Goal: Check status: Check status

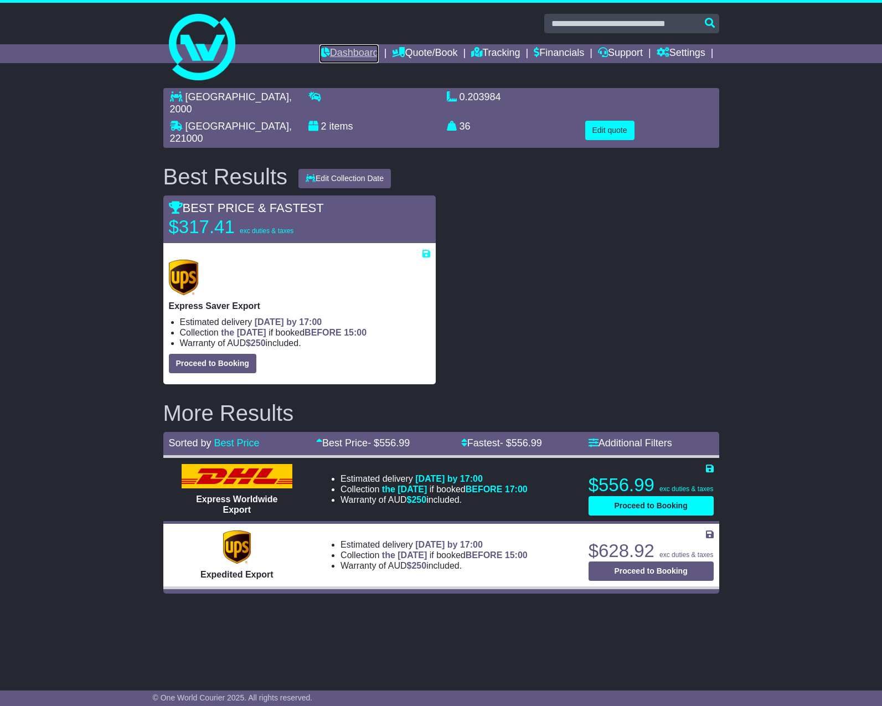
click at [349, 54] on link "Dashboard" at bounding box center [349, 53] width 59 height 19
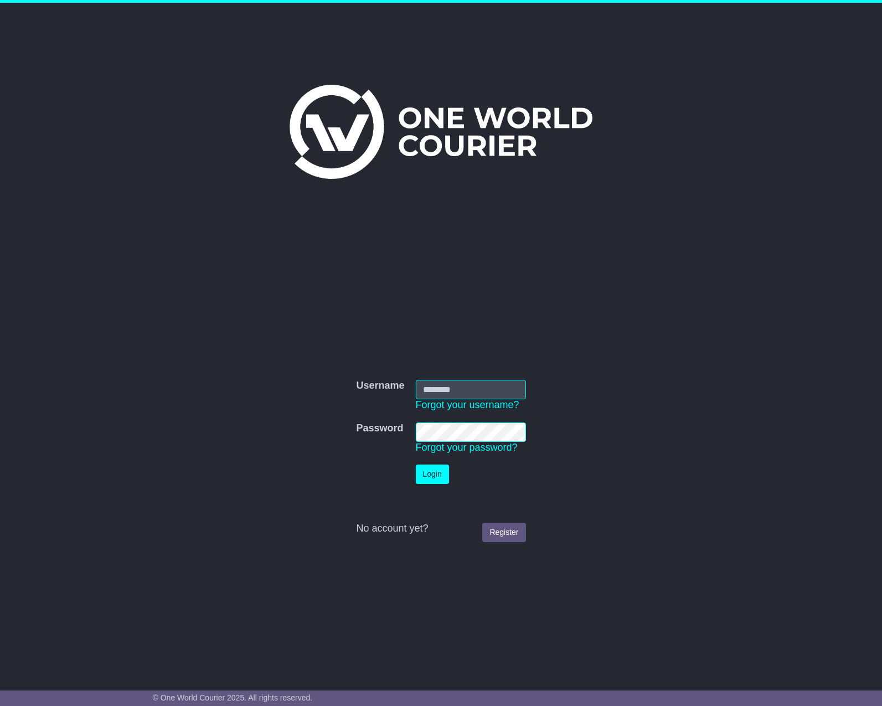
type input "**********"
click at [440, 474] on button "Login" at bounding box center [432, 474] width 33 height 19
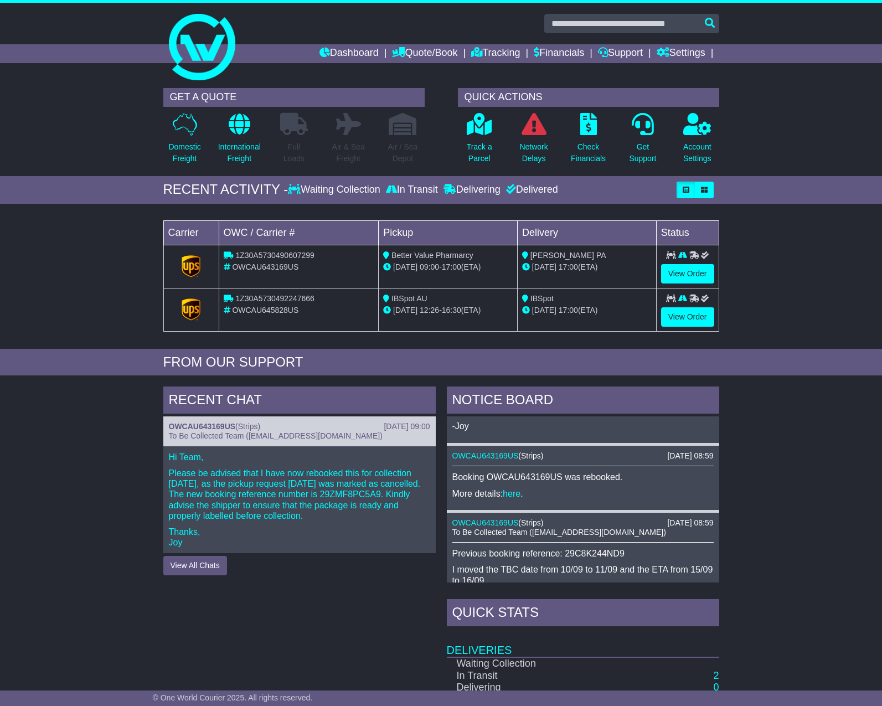
click at [251, 256] on span "1Z30A5730490607299" at bounding box center [274, 255] width 79 height 9
copy span "1Z30A5730490607299"
click at [282, 300] on span "1Z30A5730492247666" at bounding box center [274, 298] width 79 height 9
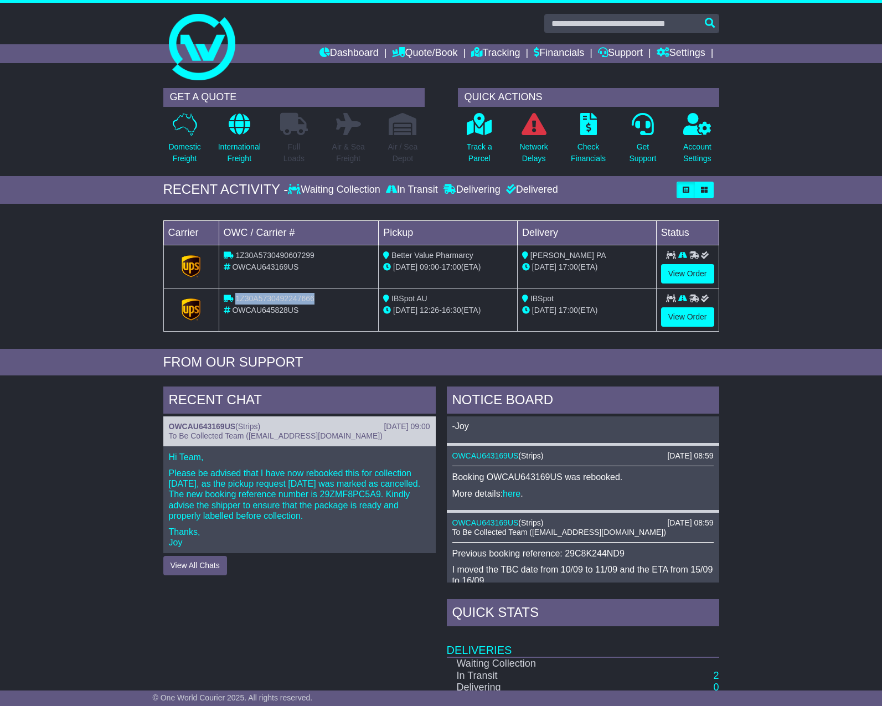
copy span "1Z30A5730492247666"
click at [697, 322] on link "View Order" at bounding box center [687, 316] width 53 height 19
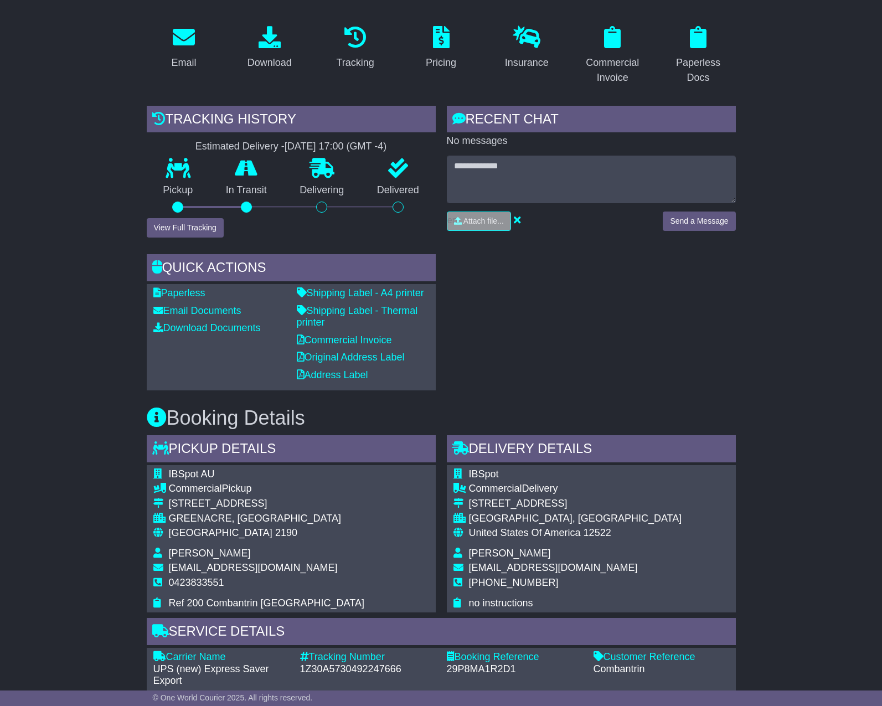
scroll to position [390, 0]
